Goal: Information Seeking & Learning: Compare options

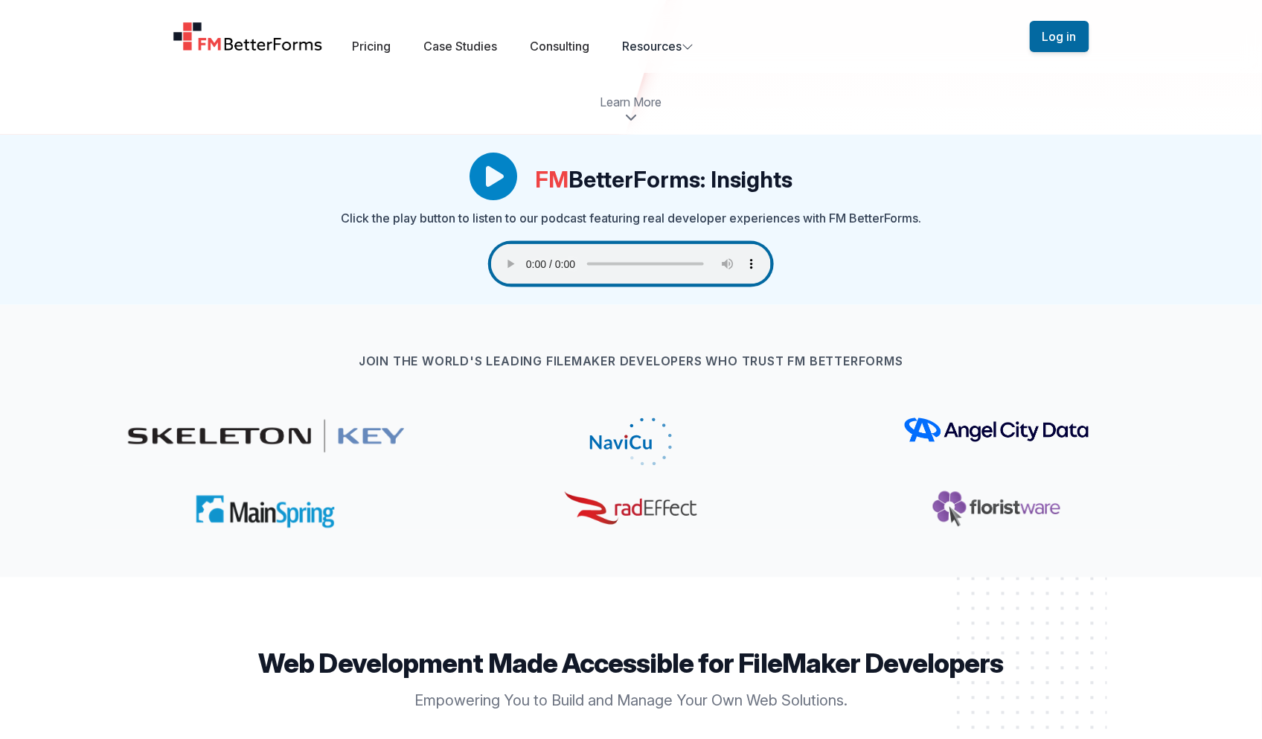
scroll to position [605, 0]
click at [883, 319] on div "Join the world's leading FileMaker developers who trust FM BetterForms" at bounding box center [631, 440] width 1143 height 272
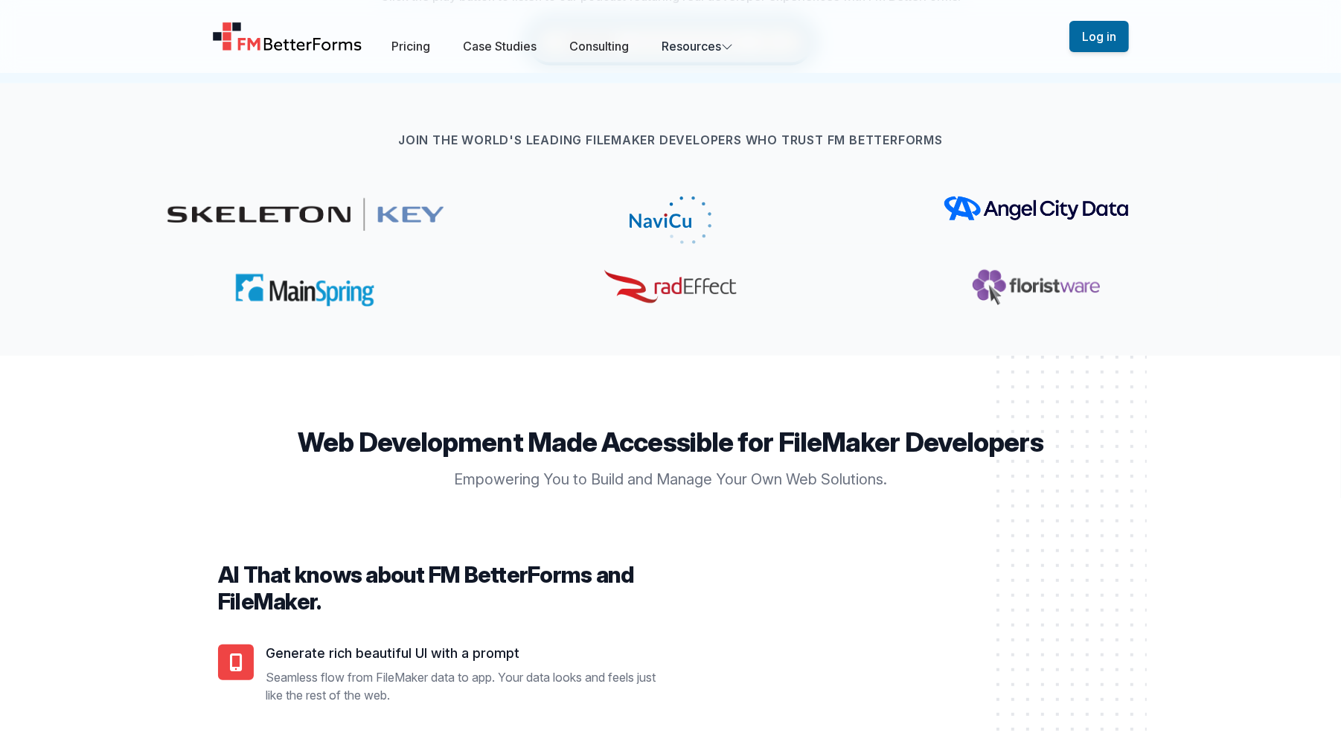
scroll to position [858, 0]
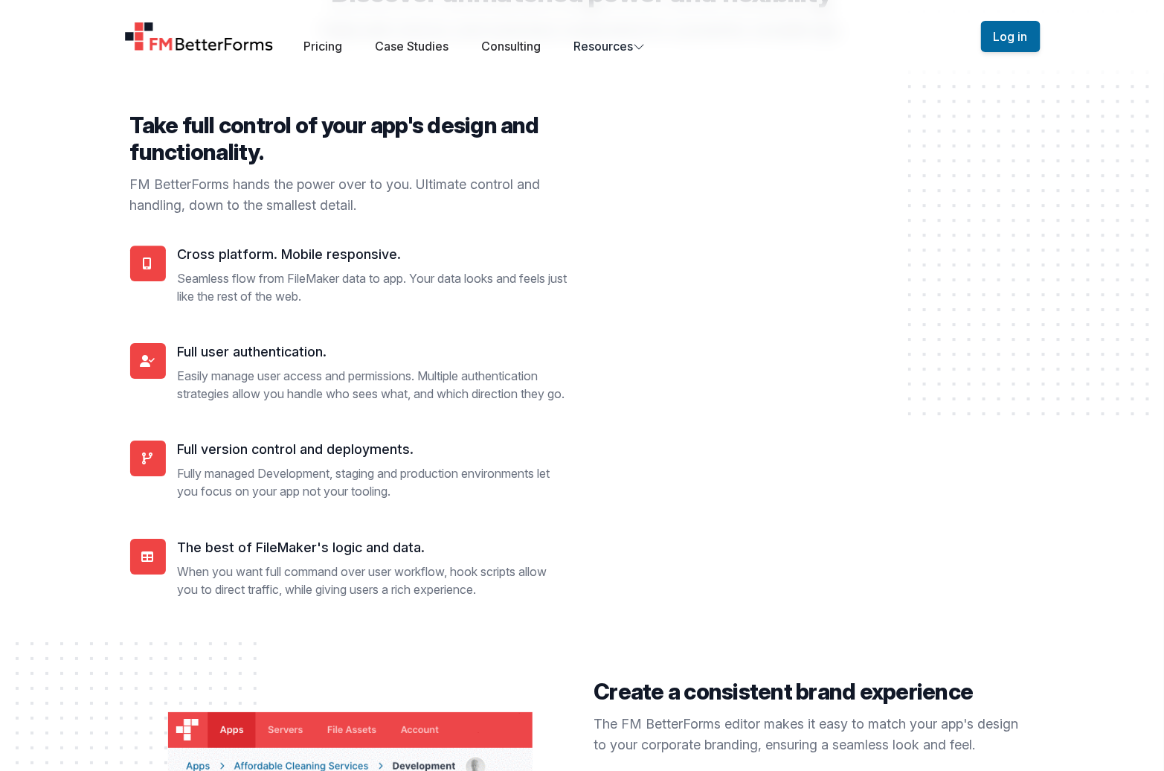
scroll to position [3718, 0]
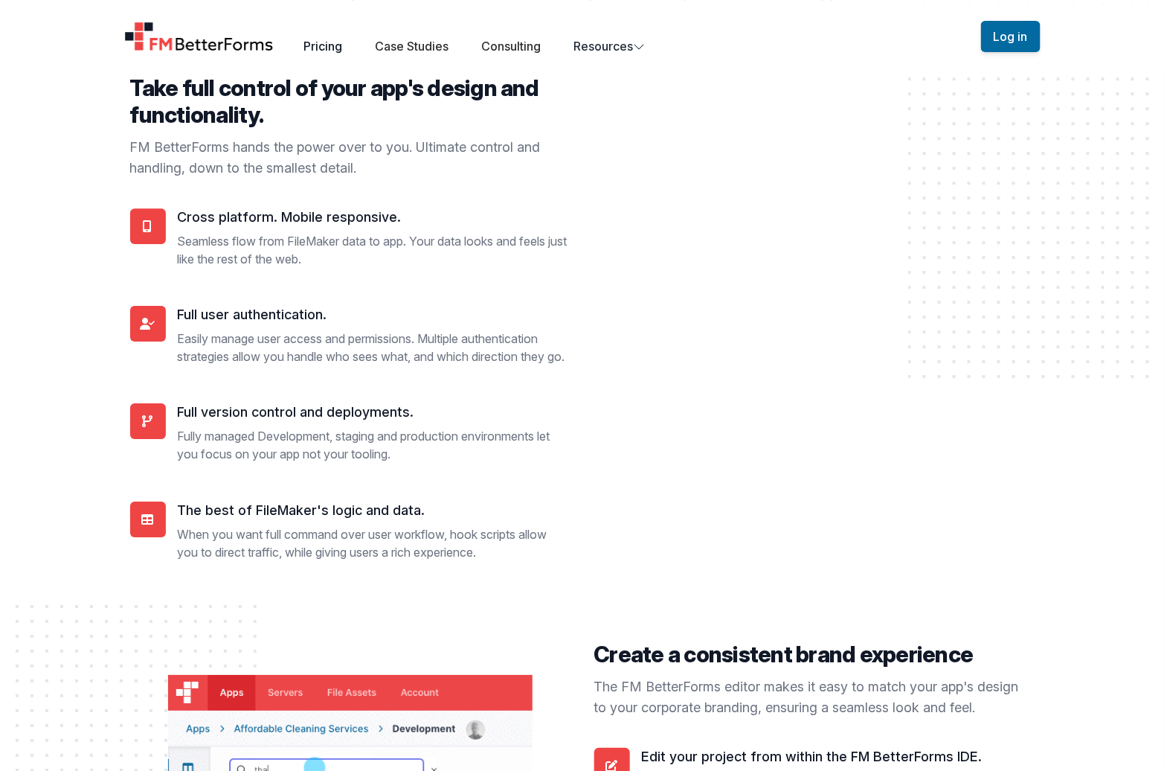
click at [327, 48] on link "Pricing" at bounding box center [323, 46] width 39 height 15
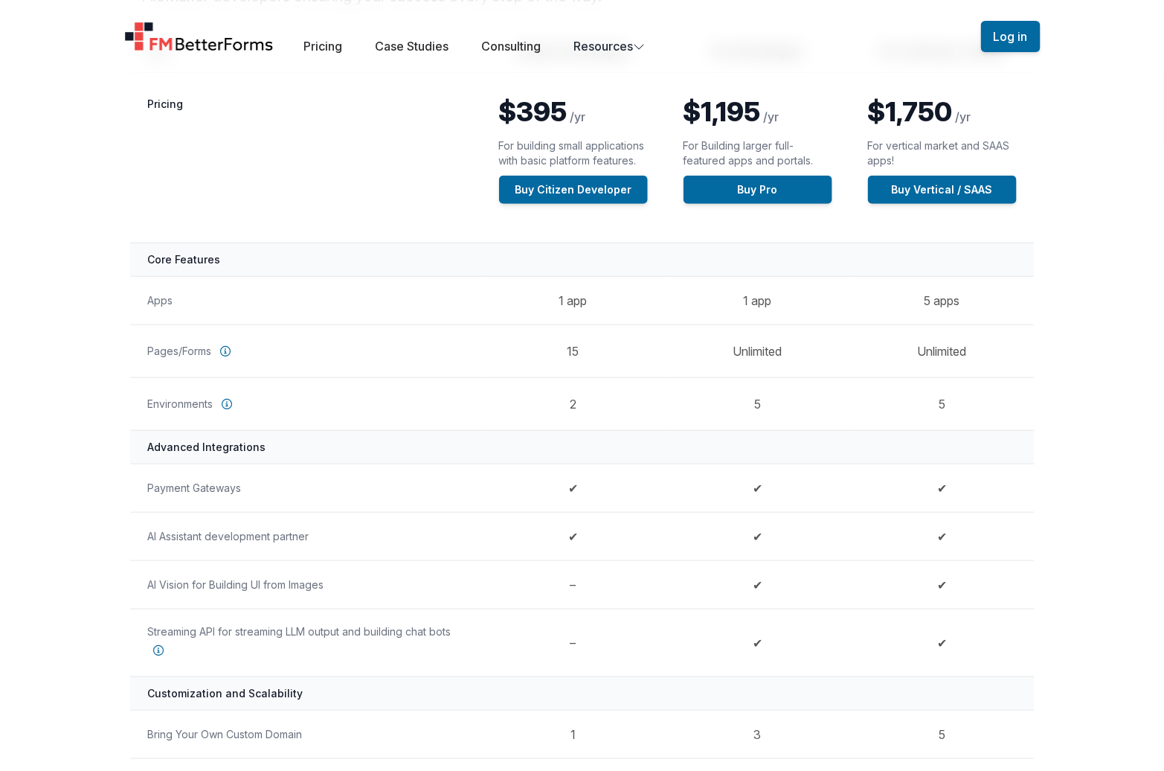
scroll to position [222, 0]
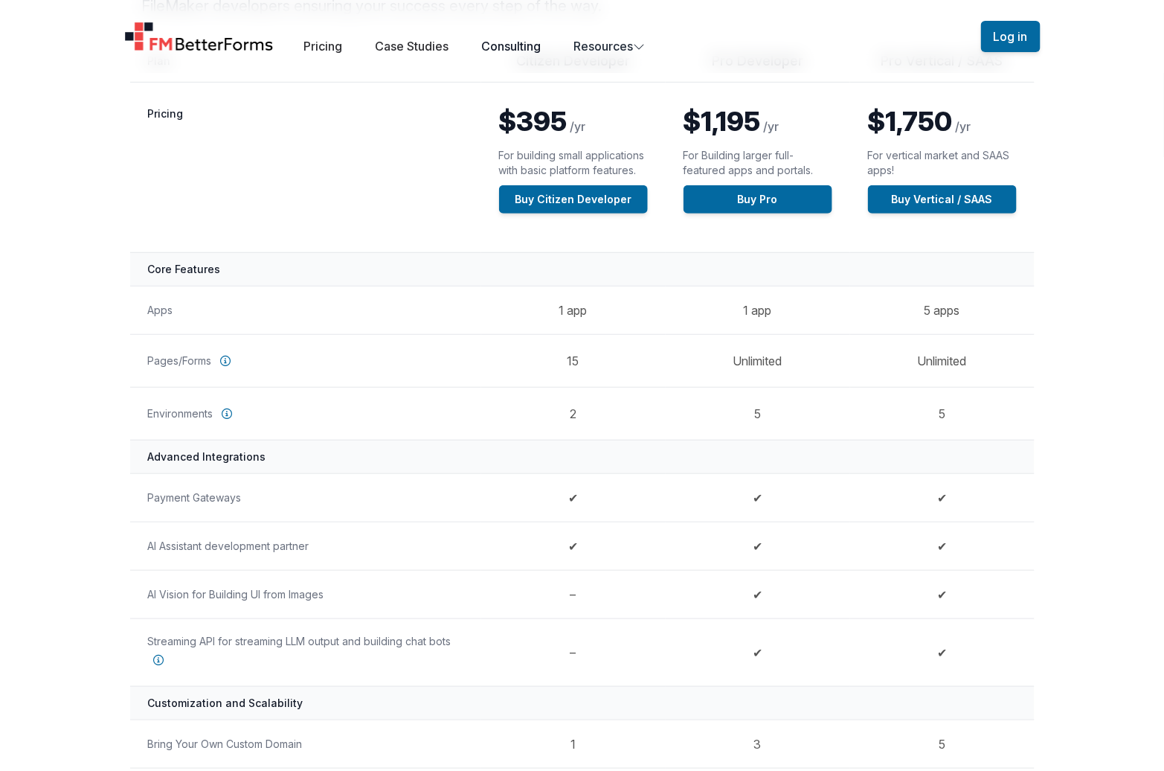
click at [499, 46] on link "Consulting" at bounding box center [511, 46] width 60 height 15
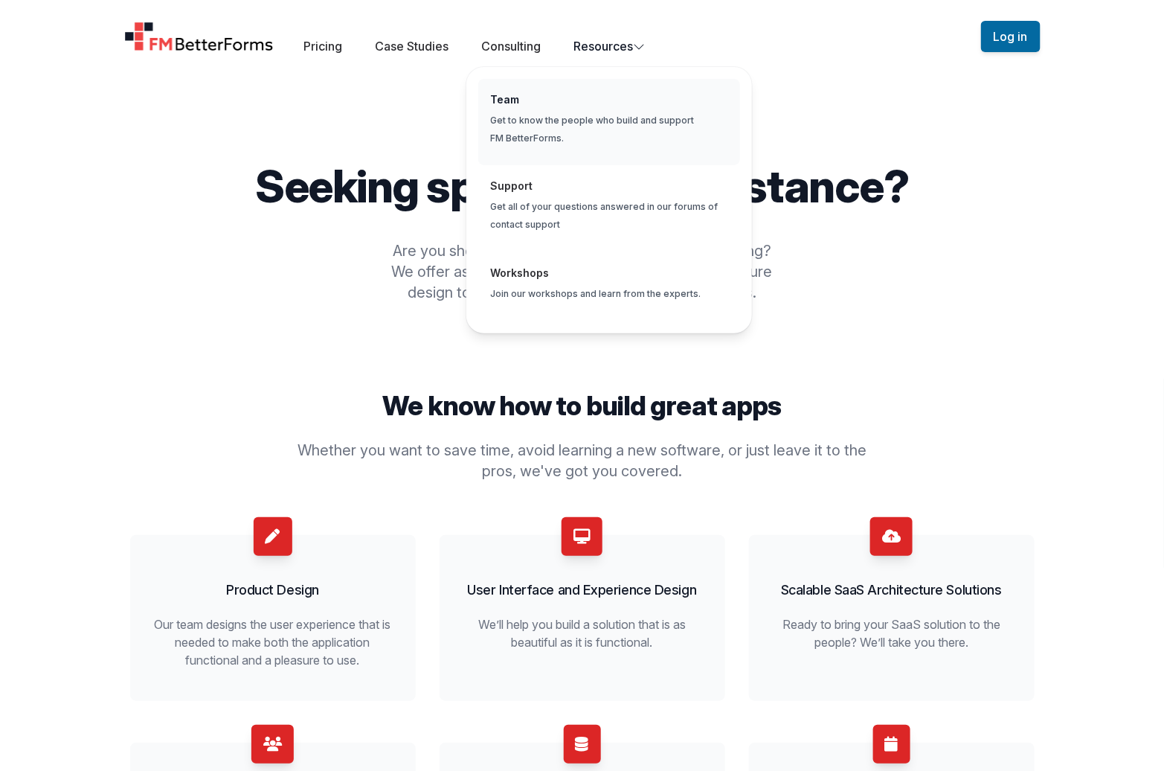
click at [600, 118] on span "Global" at bounding box center [609, 122] width 262 height 87
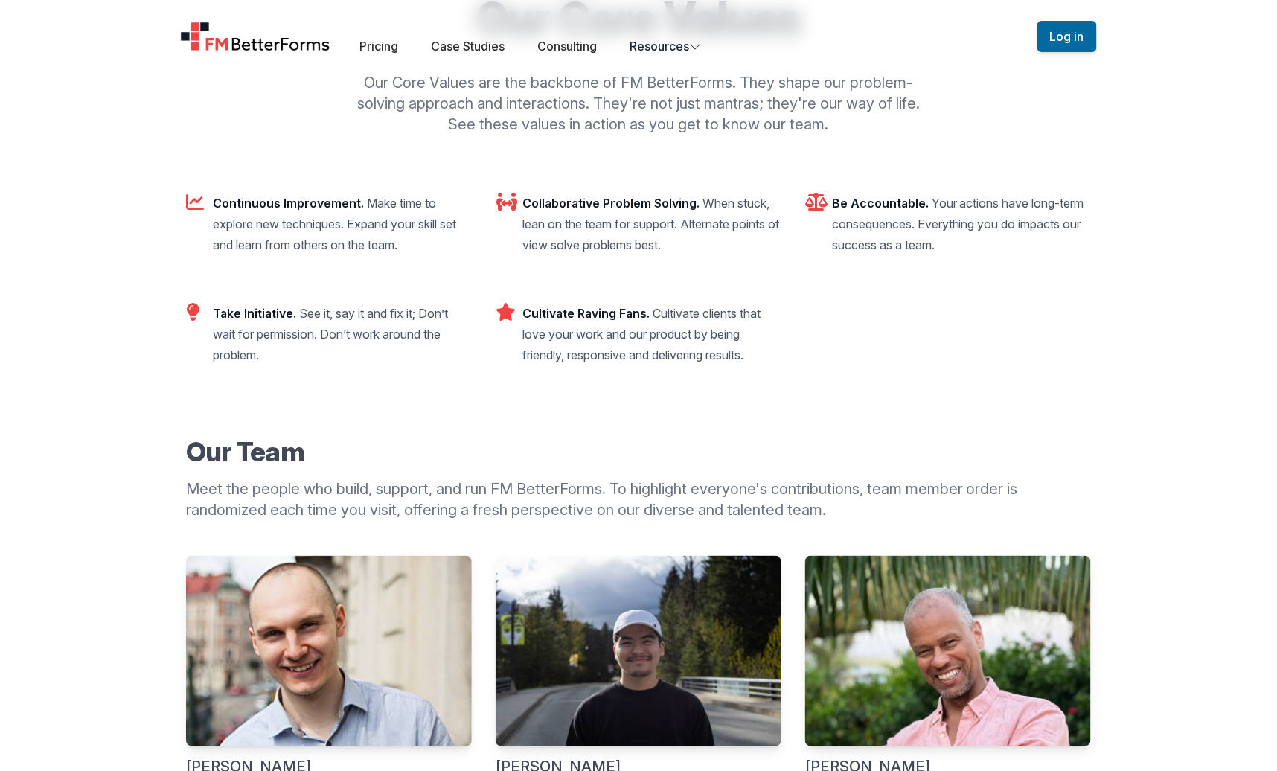
scroll to position [165, 0]
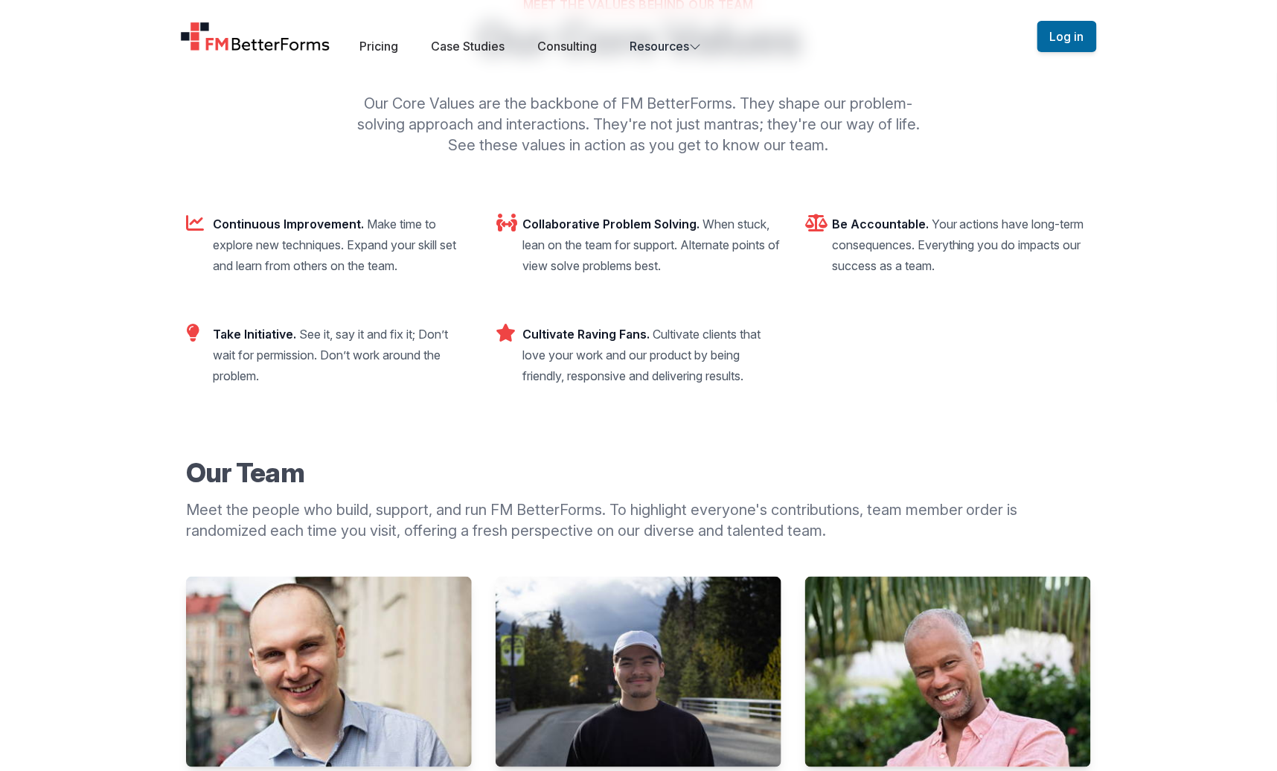
click at [261, 41] on img "Home" at bounding box center [255, 37] width 150 height 30
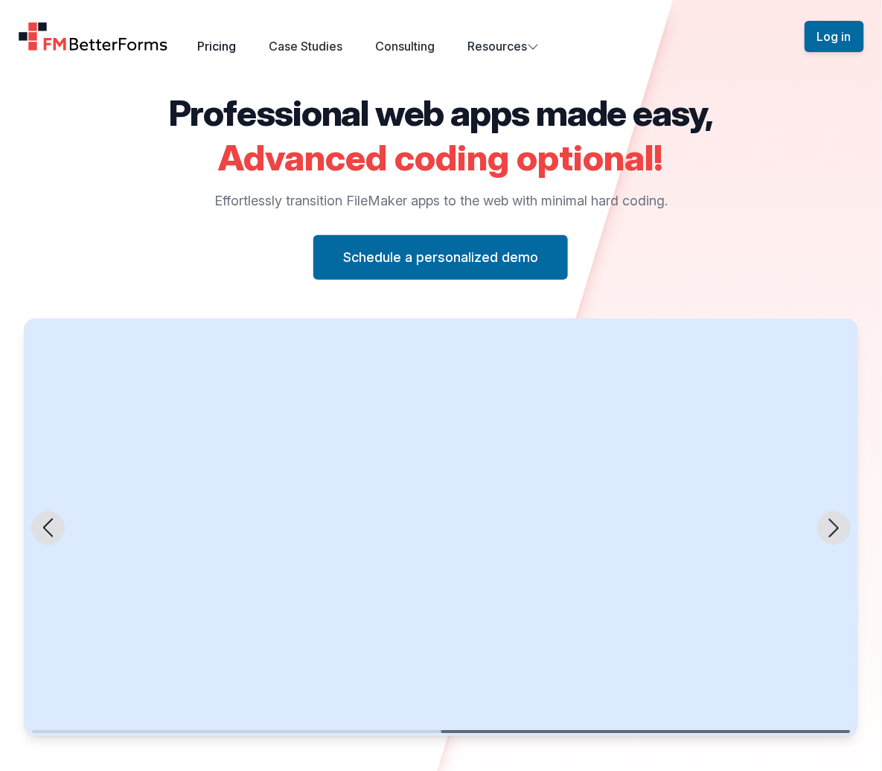
click at [225, 44] on link "Pricing" at bounding box center [217, 46] width 39 height 15
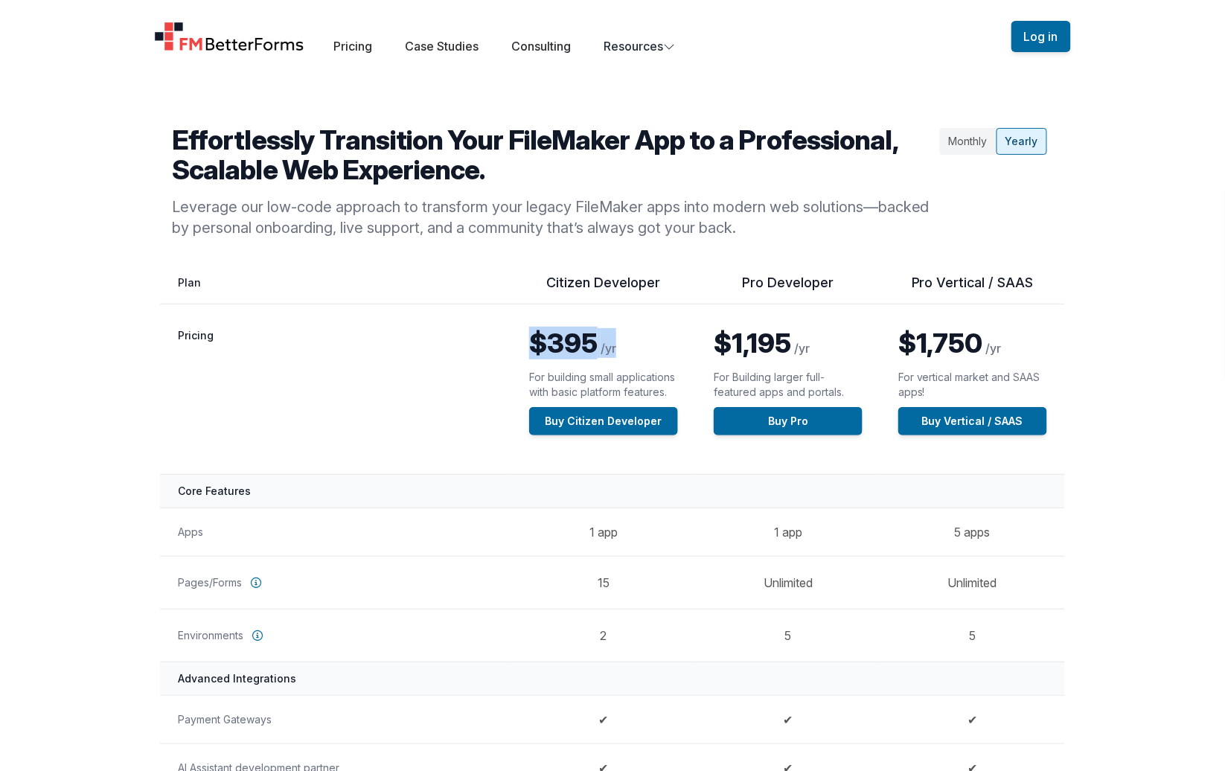
drag, startPoint x: 531, startPoint y: 343, endPoint x: 629, endPoint y: 346, distance: 98.3
click at [629, 346] on p "$395 /yr" at bounding box center [603, 343] width 149 height 30
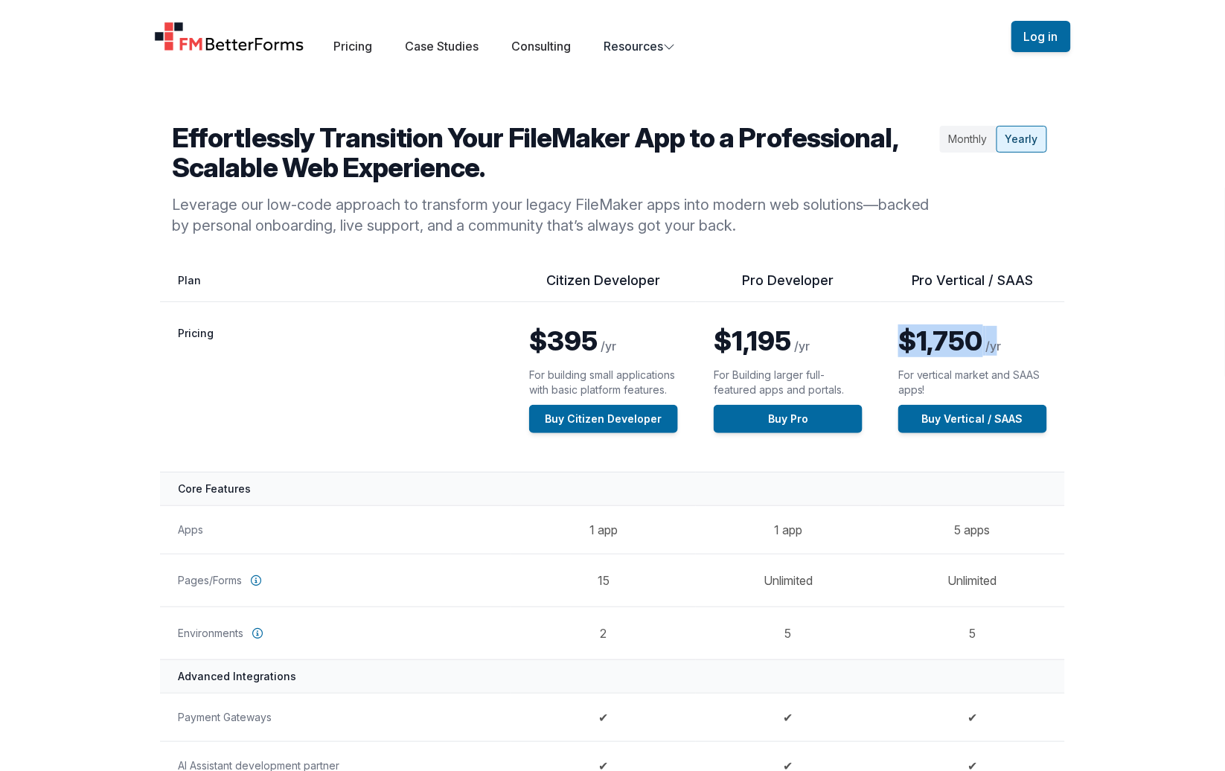
drag, startPoint x: 907, startPoint y: 333, endPoint x: 994, endPoint y: 331, distance: 87.1
click at [881, 331] on p "$1,750 /yr" at bounding box center [972, 341] width 149 height 30
click at [881, 135] on div "Monthly" at bounding box center [968, 139] width 57 height 27
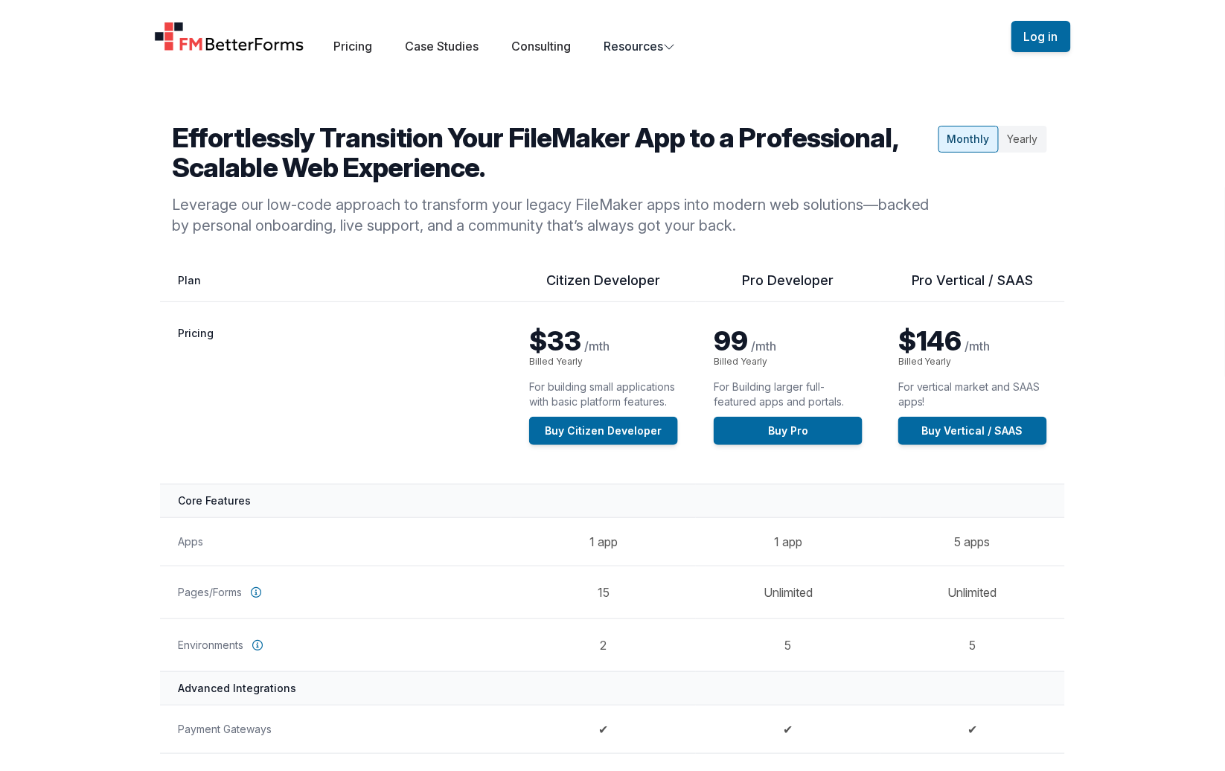
drag, startPoint x: 834, startPoint y: 212, endPoint x: 795, endPoint y: 188, distance: 46.1
click at [830, 209] on p "Leverage our low-code approach to transform your legacy FileMaker apps into mod…" at bounding box center [552, 215] width 760 height 42
click at [546, 44] on link "Consulting" at bounding box center [542, 46] width 60 height 15
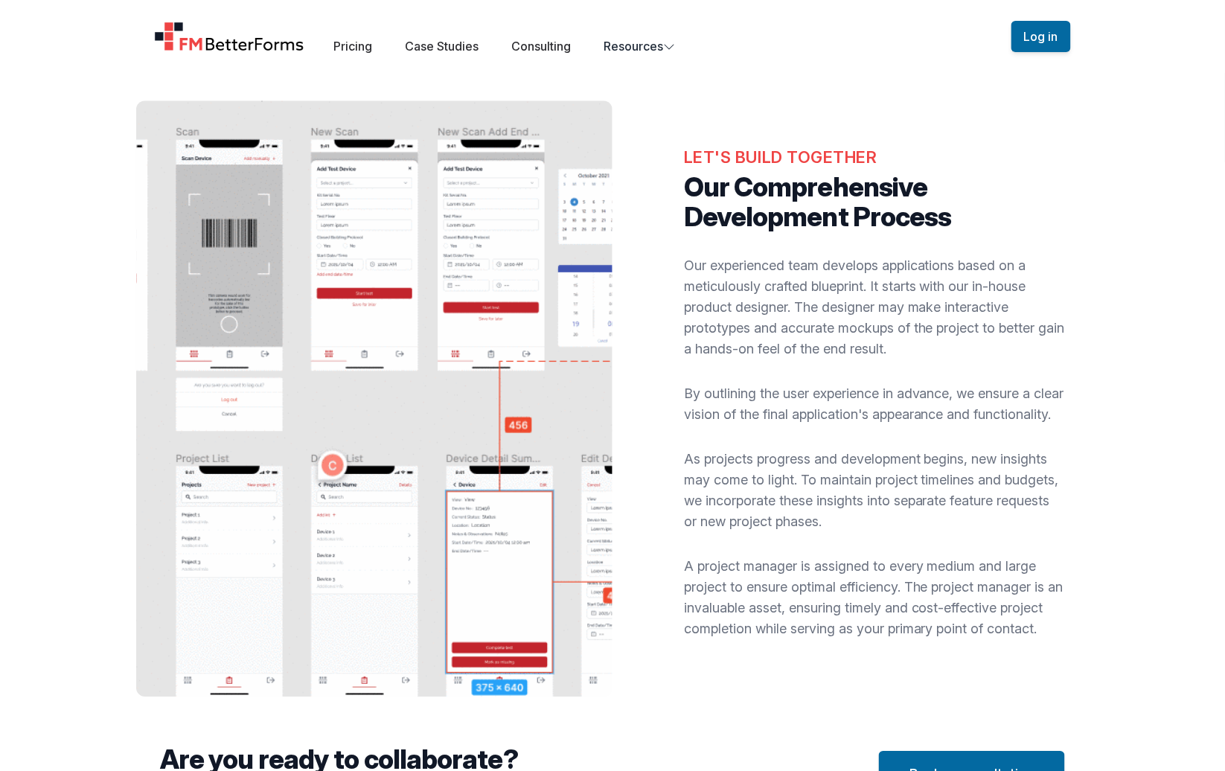
scroll to position [1164, 0]
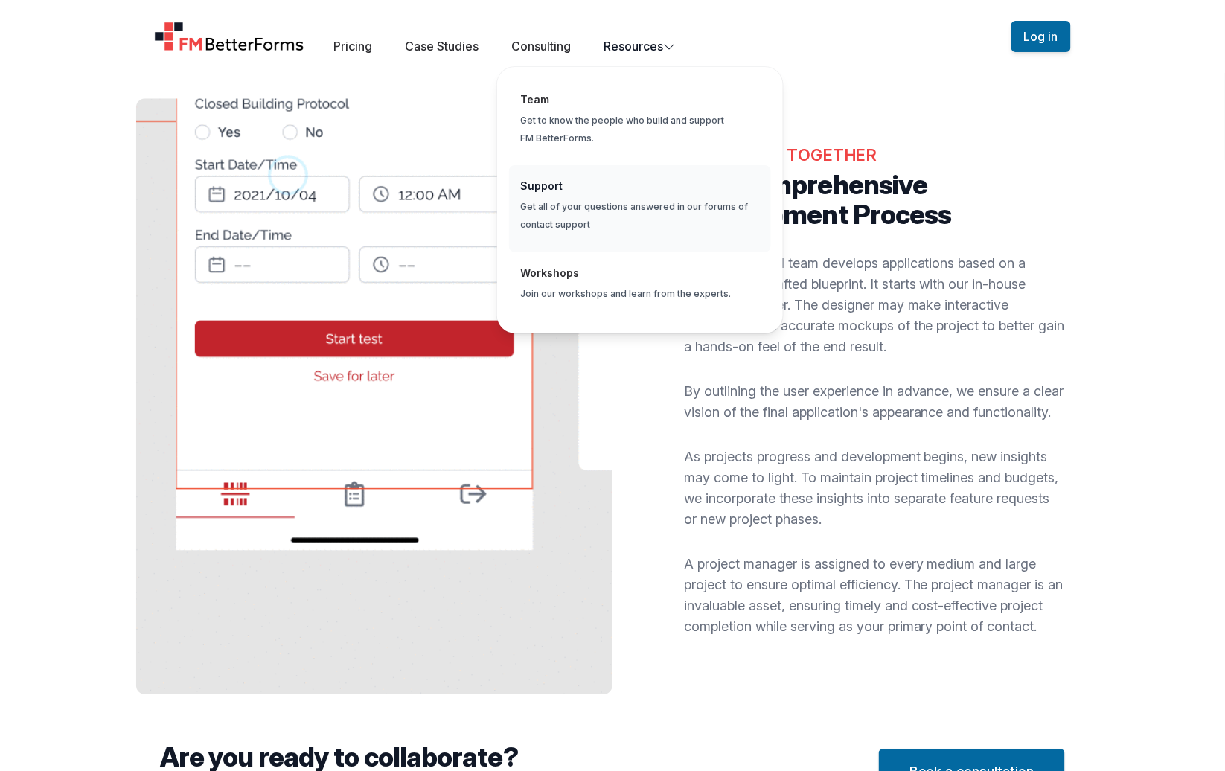
click at [599, 190] on span "Global" at bounding box center [640, 208] width 262 height 87
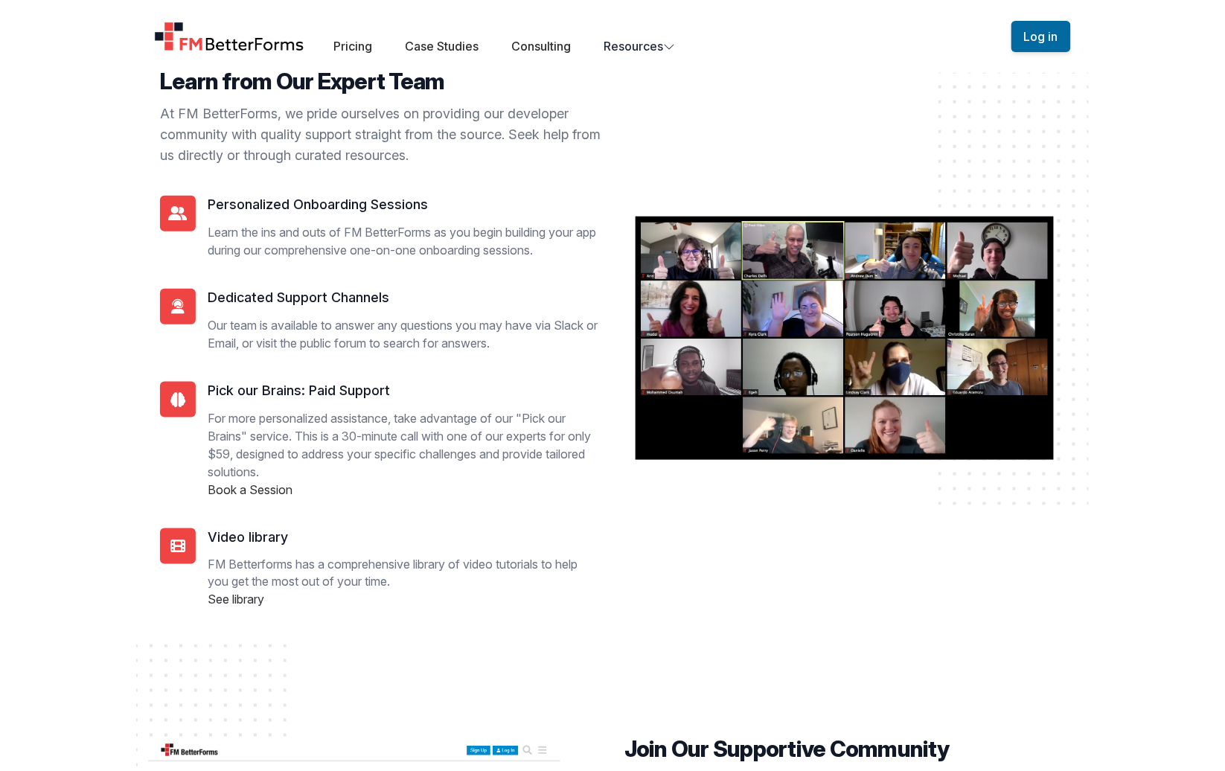
scroll to position [365, 0]
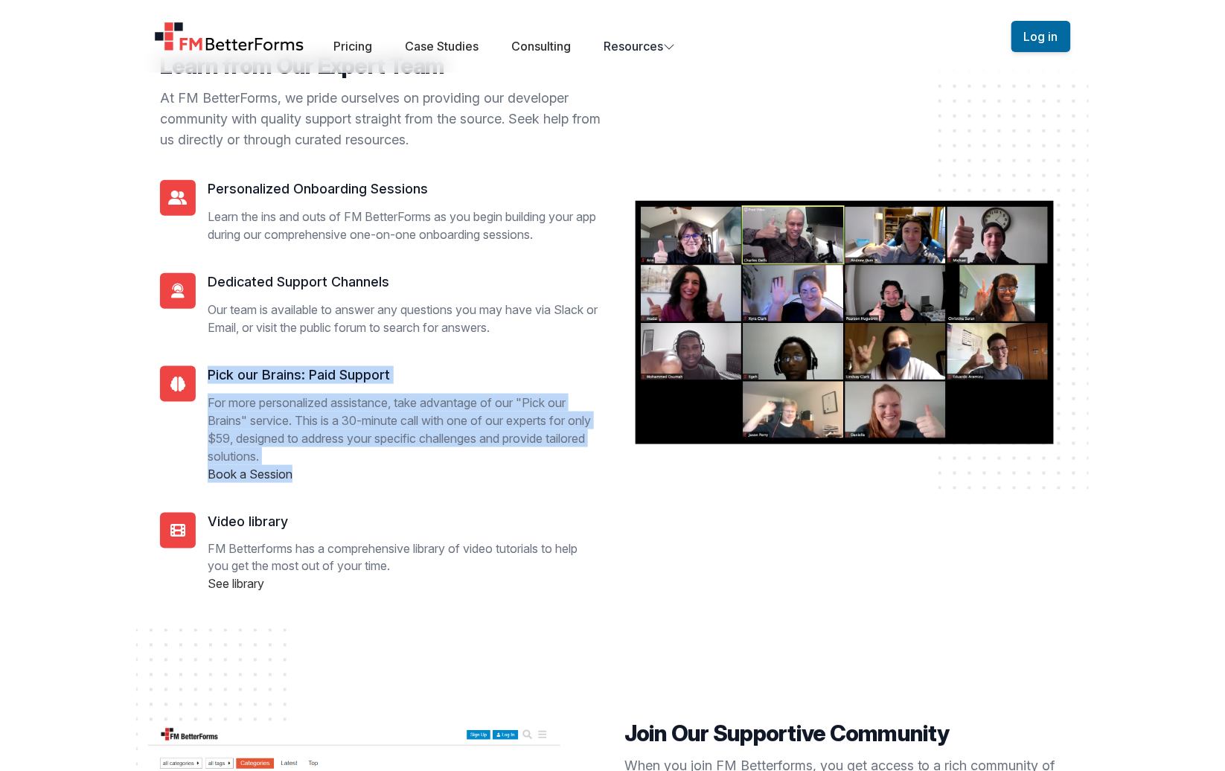
drag, startPoint x: 211, startPoint y: 372, endPoint x: 334, endPoint y: 481, distance: 164.4
click at [334, 481] on div "Pick our Brains: Paid Support For more personalized assistance, take advantage …" at bounding box center [380, 424] width 440 height 117
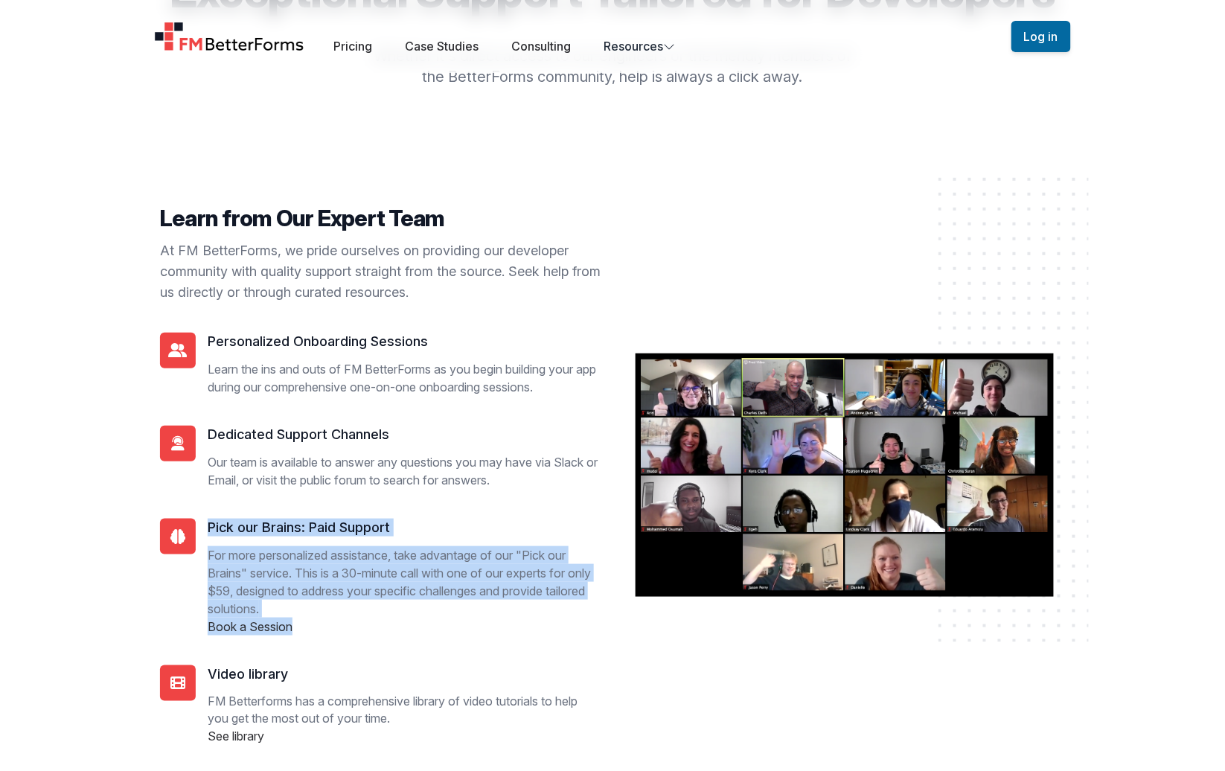
scroll to position [206, 0]
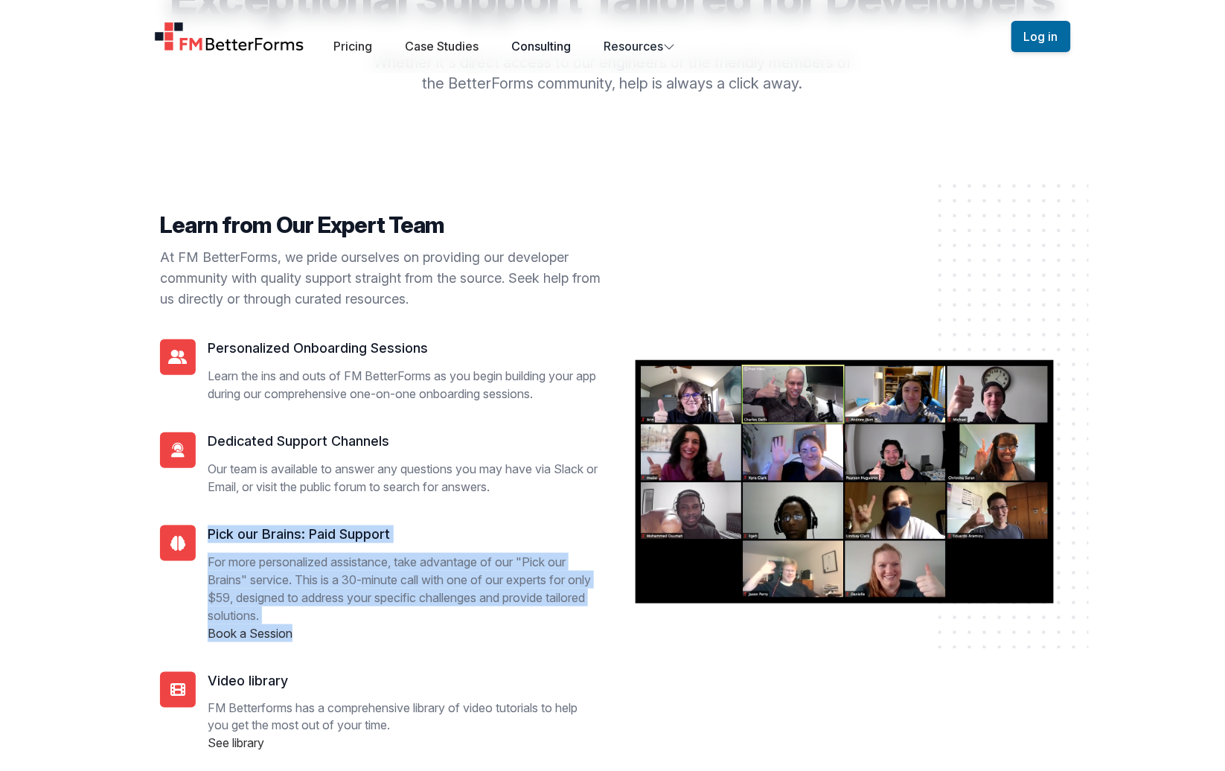
click at [545, 41] on link "Consulting" at bounding box center [542, 46] width 60 height 15
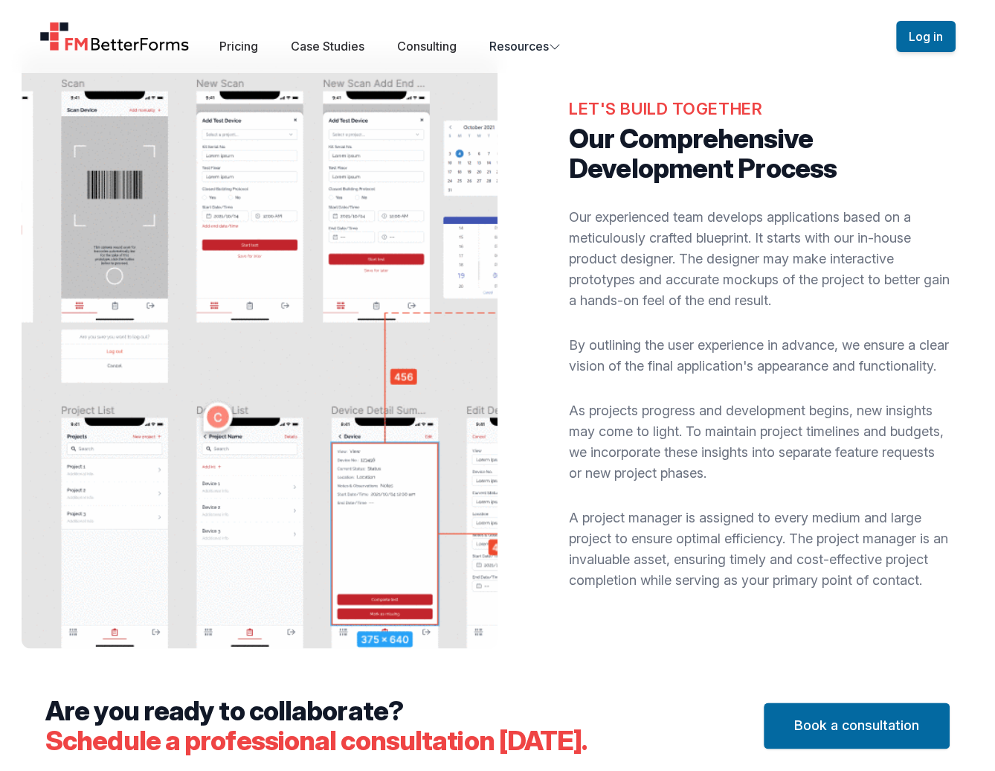
scroll to position [1202, 0]
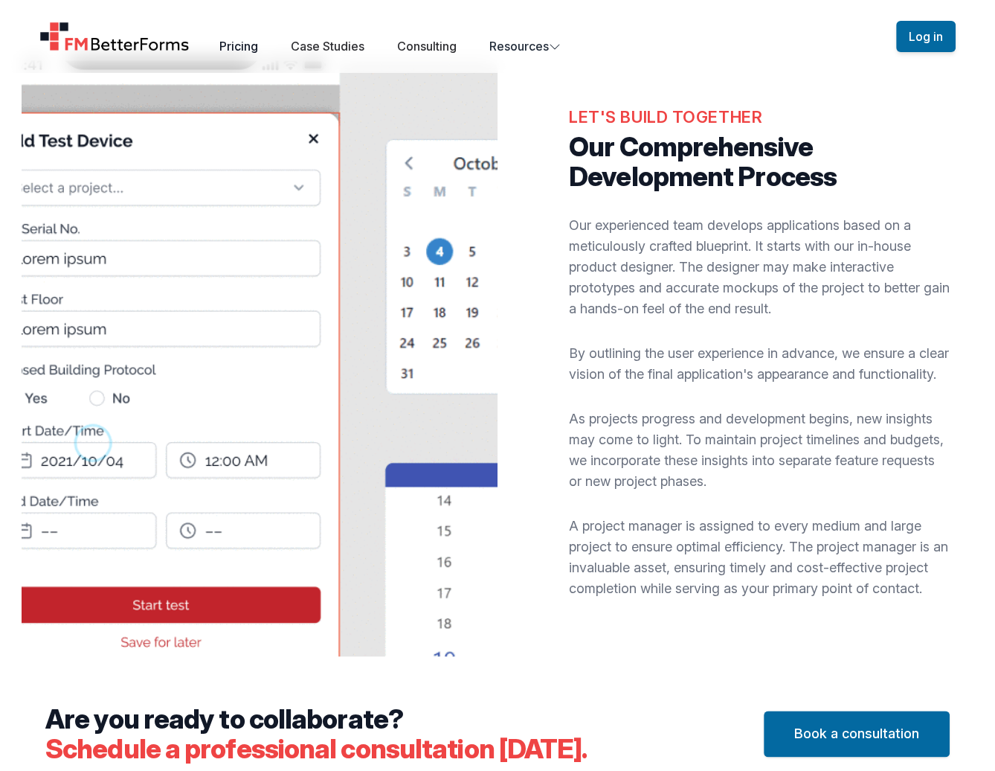
click at [246, 46] on link "Pricing" at bounding box center [238, 46] width 39 height 15
